Goal: Transaction & Acquisition: Purchase product/service

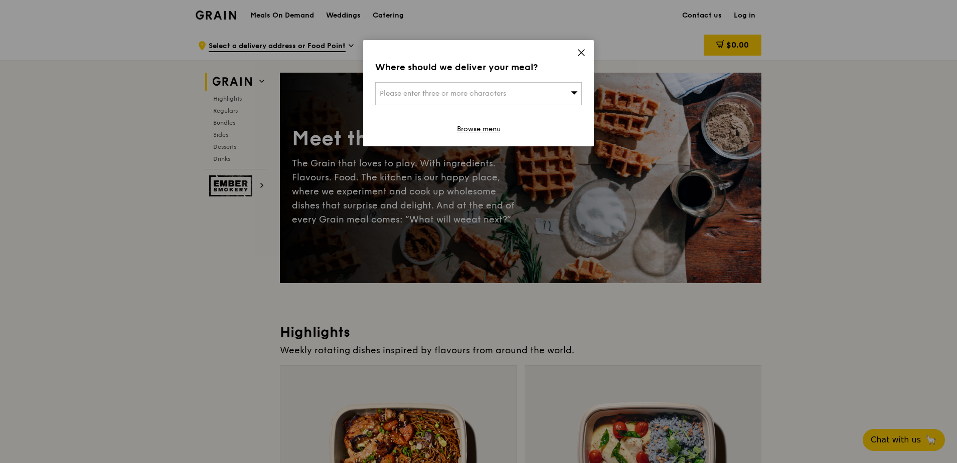
click at [583, 56] on icon at bounding box center [581, 52] width 9 height 9
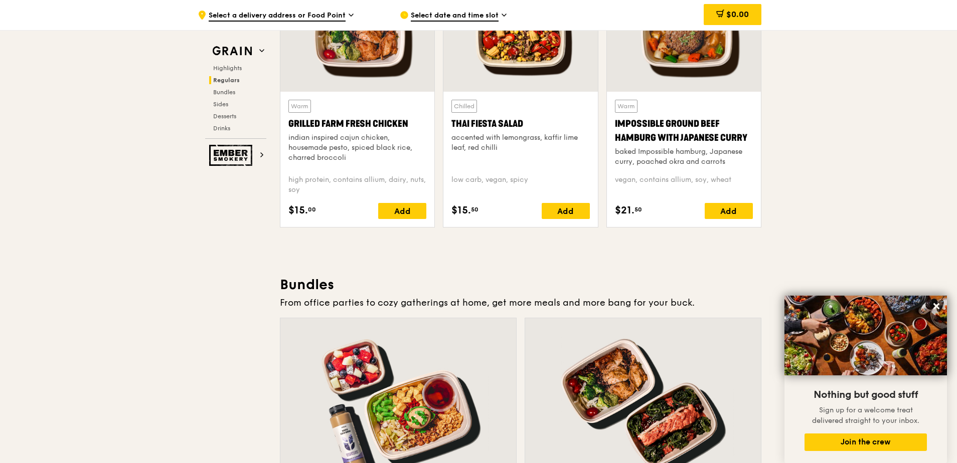
scroll to position [1103, 0]
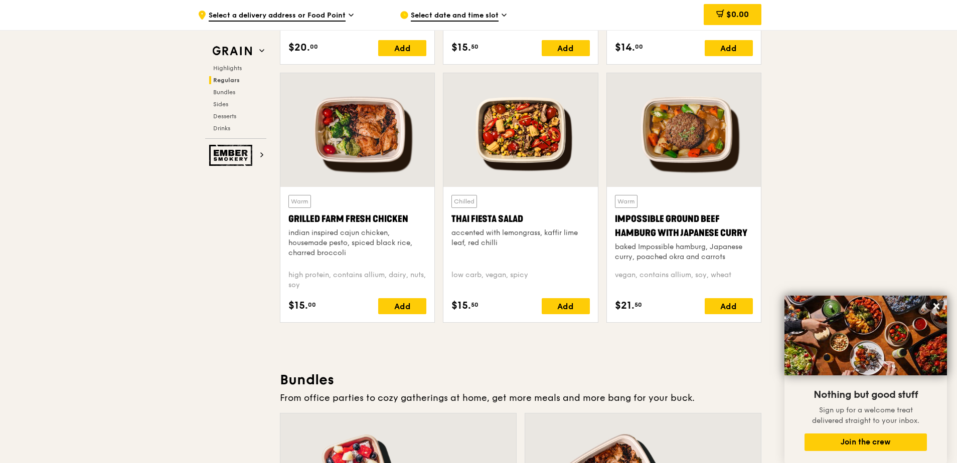
click at [231, 80] on span "Regulars" at bounding box center [226, 80] width 27 height 7
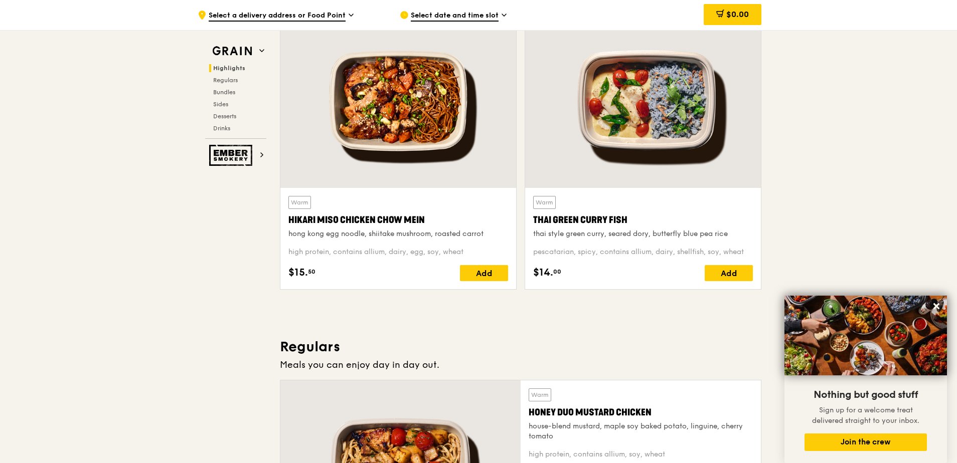
scroll to position [298, 0]
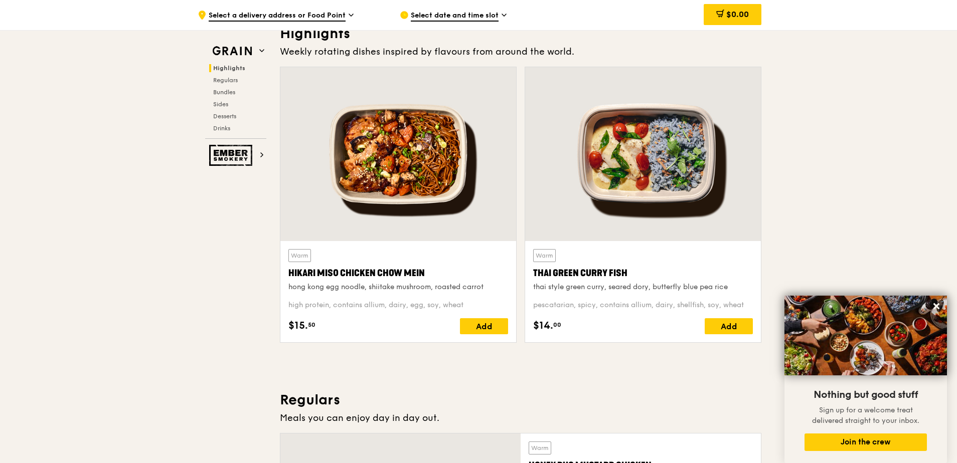
drag, startPoint x: 633, startPoint y: 271, endPoint x: 534, endPoint y: 273, distance: 99.3
click at [534, 273] on div "Thai Green Curry Fish" at bounding box center [643, 273] width 220 height 14
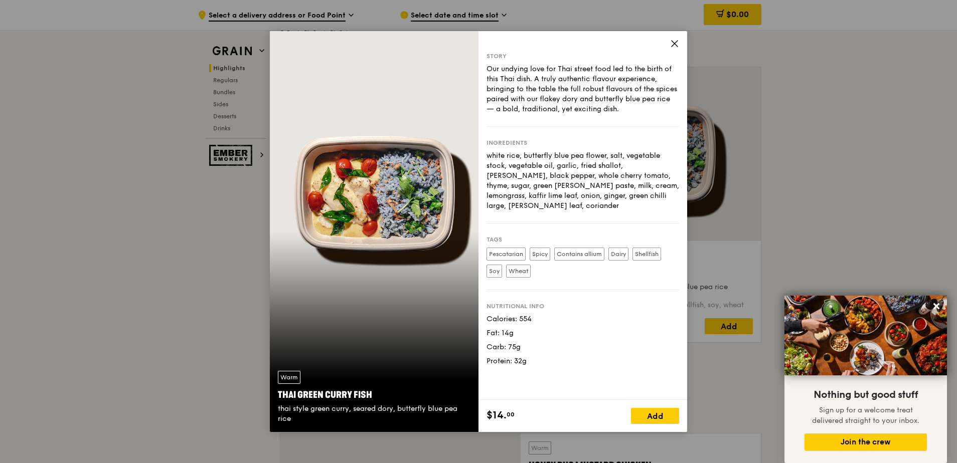
drag, startPoint x: 534, startPoint y: 273, endPoint x: 540, endPoint y: 272, distance: 6.0
drag, startPoint x: 540, startPoint y: 272, endPoint x: 765, endPoint y: 367, distance: 244.6
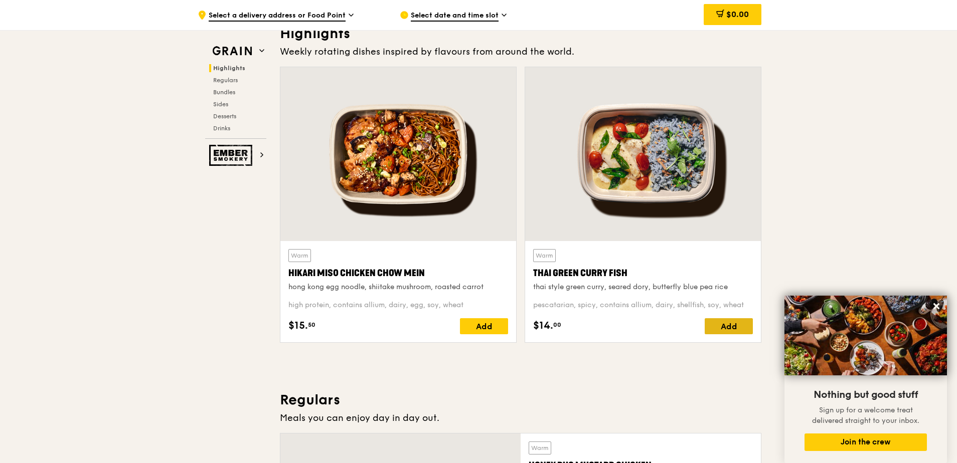
click at [717, 327] on div "Add" at bounding box center [729, 326] width 48 height 16
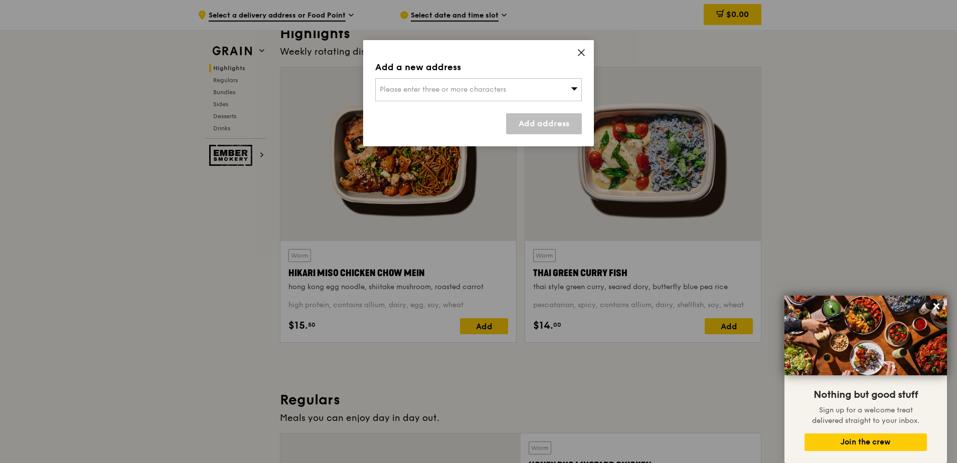
click at [583, 53] on icon at bounding box center [581, 52] width 9 height 9
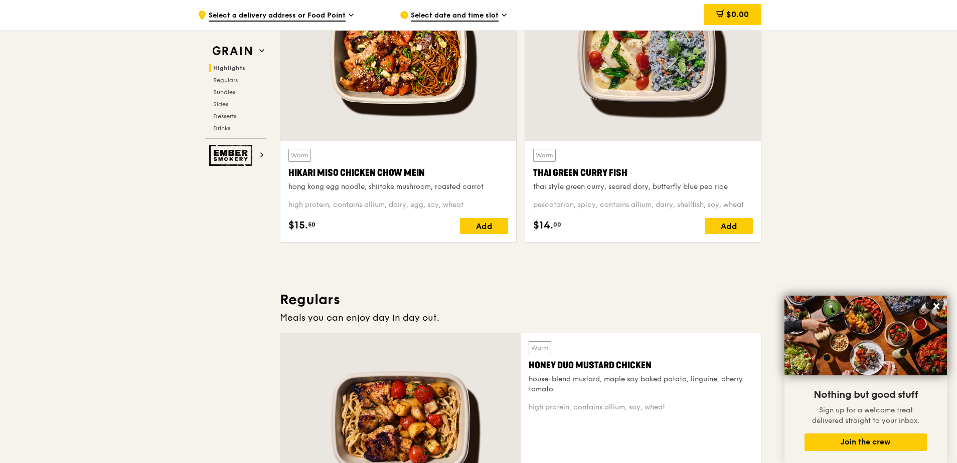
scroll to position [198, 0]
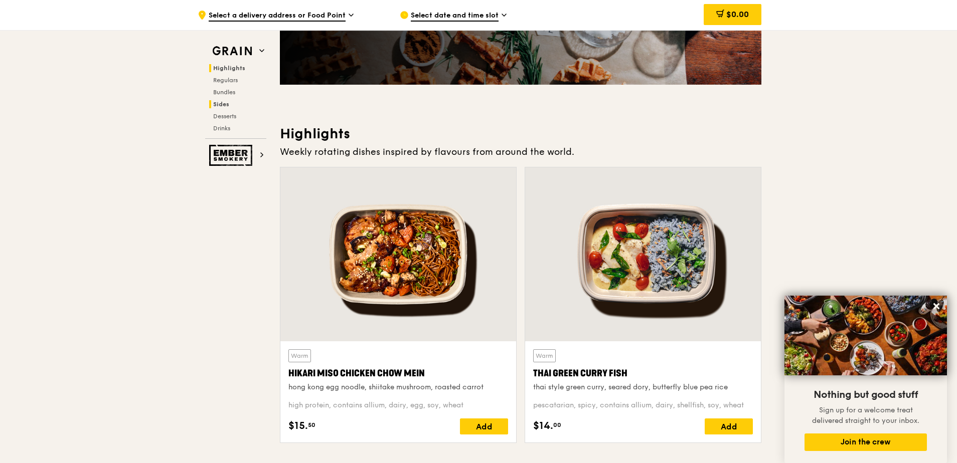
click at [218, 104] on span "Sides" at bounding box center [221, 104] width 16 height 7
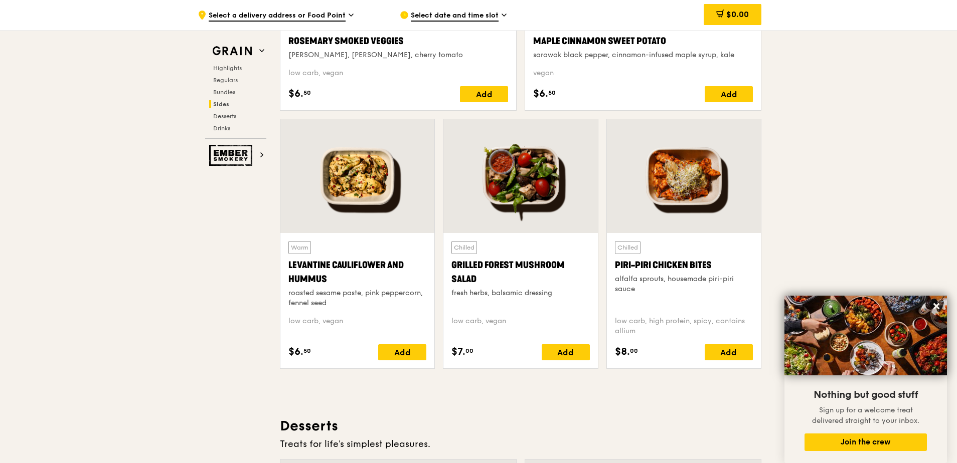
scroll to position [2525, 0]
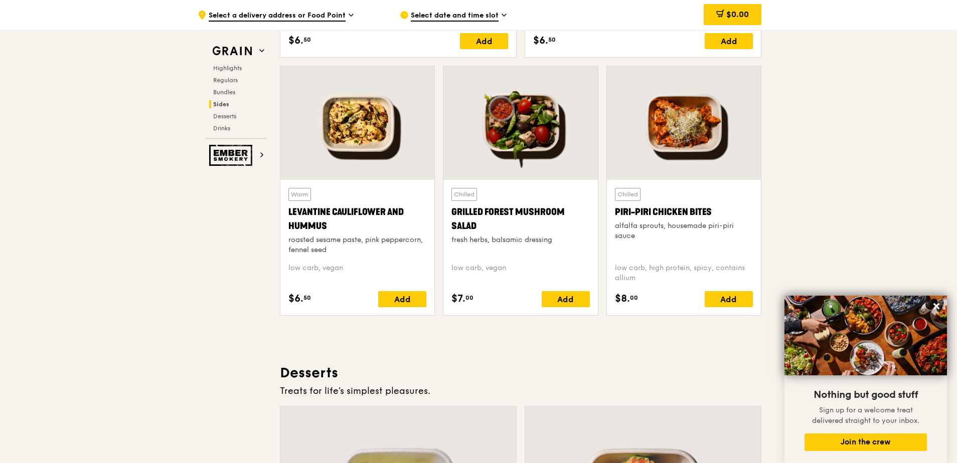
drag, startPoint x: 288, startPoint y: 209, endPoint x: 331, endPoint y: 226, distance: 46.1
click at [331, 226] on div "Levantine Cauliflower and Hummus" at bounding box center [357, 219] width 138 height 28
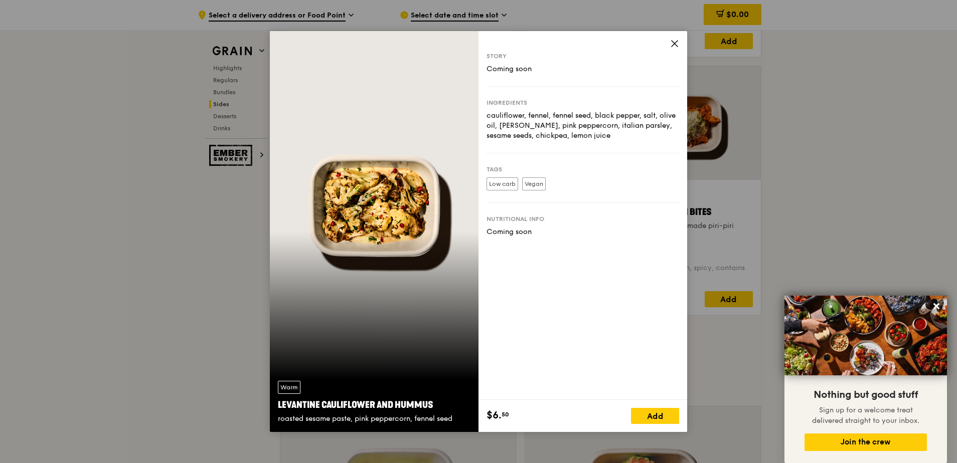
drag, startPoint x: 331, startPoint y: 226, endPoint x: 307, endPoint y: 214, distance: 27.1
drag, startPoint x: 307, startPoint y: 214, endPoint x: 459, endPoint y: 102, distance: 189.1
click at [459, 102] on div "Warm Levantine Cauliflower and Hummus roasted sesame paste, pink peppercorn, fe…" at bounding box center [374, 231] width 209 height 401
click at [677, 44] on icon at bounding box center [674, 43] width 9 height 9
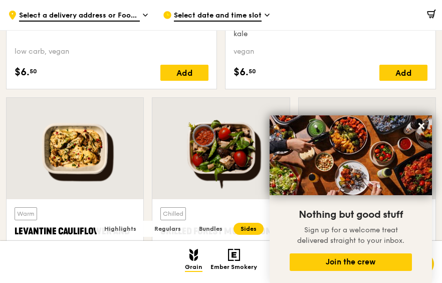
scroll to position [2394, 0]
